Goal: Transaction & Acquisition: Purchase product/service

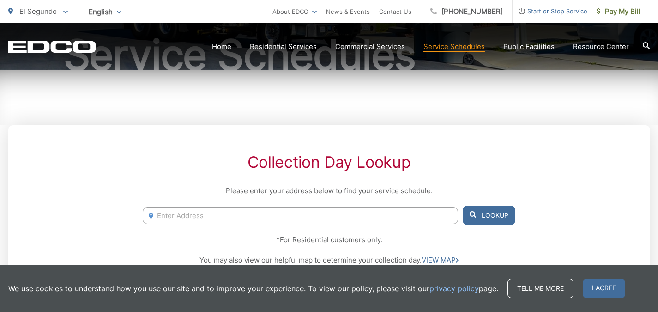
scroll to position [119, 0]
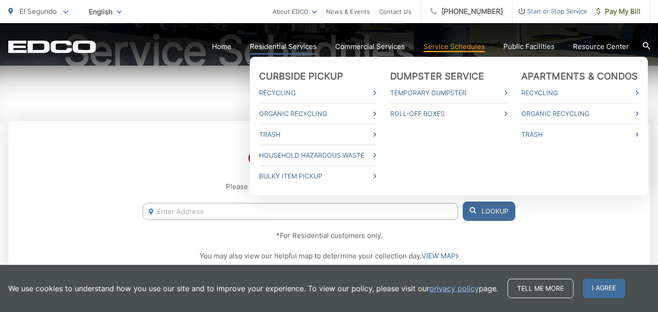
click at [299, 48] on link "Residential Services" at bounding box center [283, 46] width 67 height 11
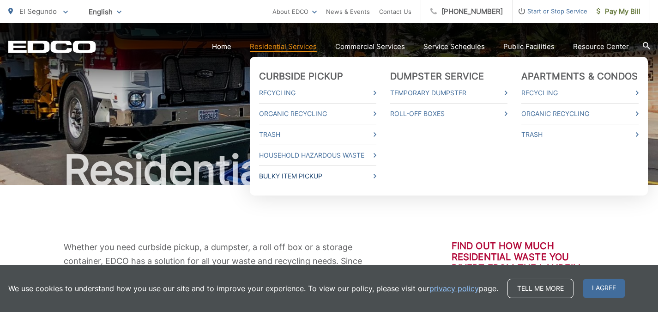
click at [330, 173] on link "Bulky Item Pickup" at bounding box center [317, 175] width 117 height 11
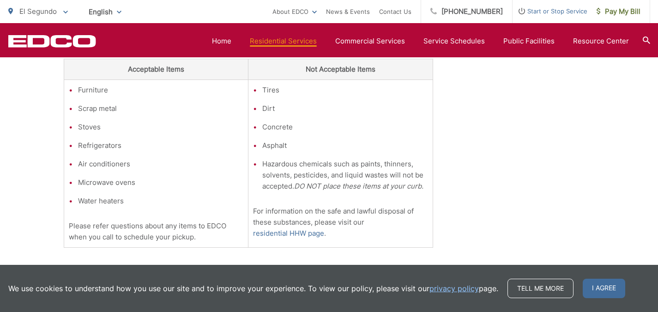
scroll to position [331, 0]
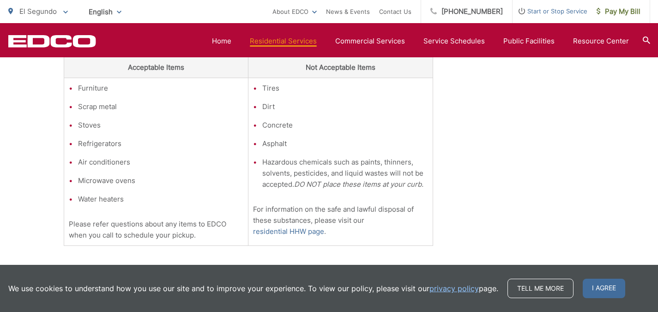
click at [494, 146] on div "Bulky Item Pickup Call on EDCO for Convenient Bulky-Item Pickup You can place u…" at bounding box center [329, 83] width 531 height 459
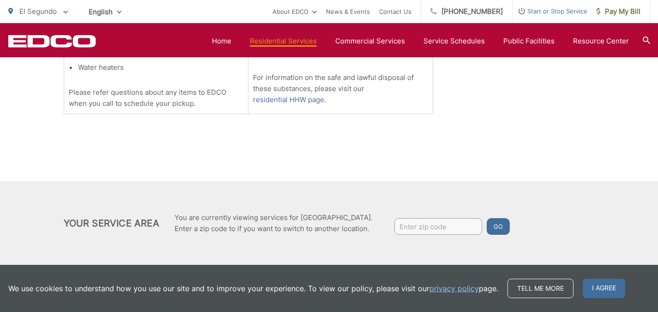
scroll to position [464, 0]
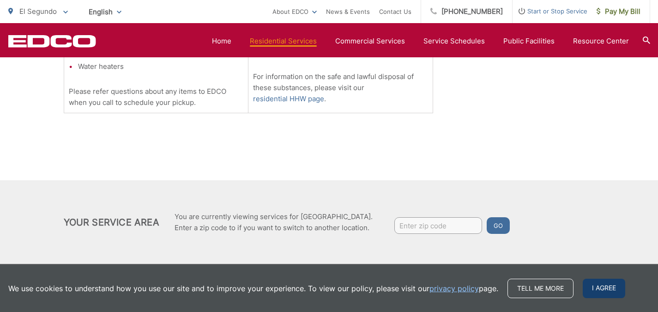
click at [603, 284] on span "I agree" at bounding box center [604, 288] width 42 height 19
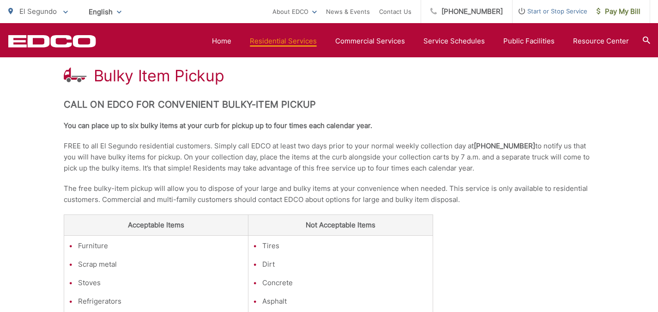
scroll to position [174, 0]
click at [613, 18] on link "Pay My Bill" at bounding box center [619, 11] width 63 height 23
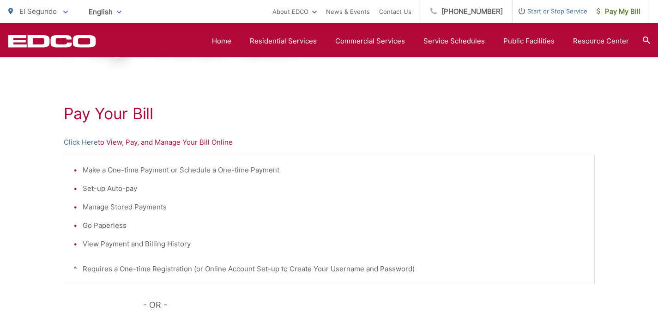
scroll to position [134, 0]
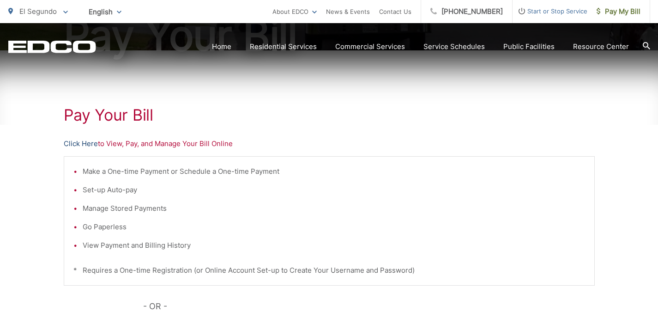
click at [71, 141] on link "Click Here" at bounding box center [81, 143] width 34 height 11
